Goal: Navigation & Orientation: Find specific page/section

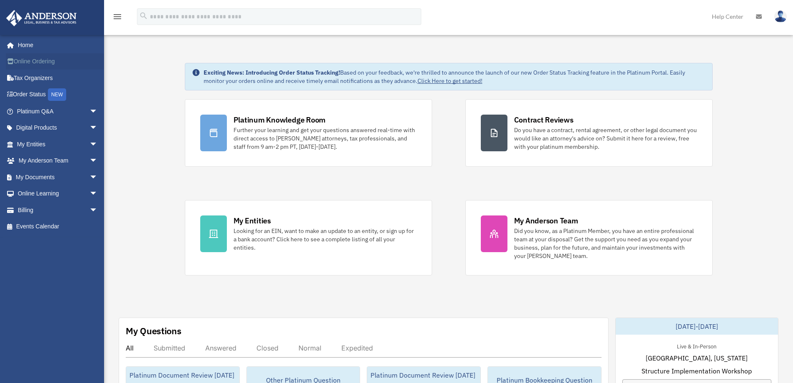
click at [38, 65] on link "Online Ordering" at bounding box center [58, 61] width 105 height 17
